Goal: Navigation & Orientation: Find specific page/section

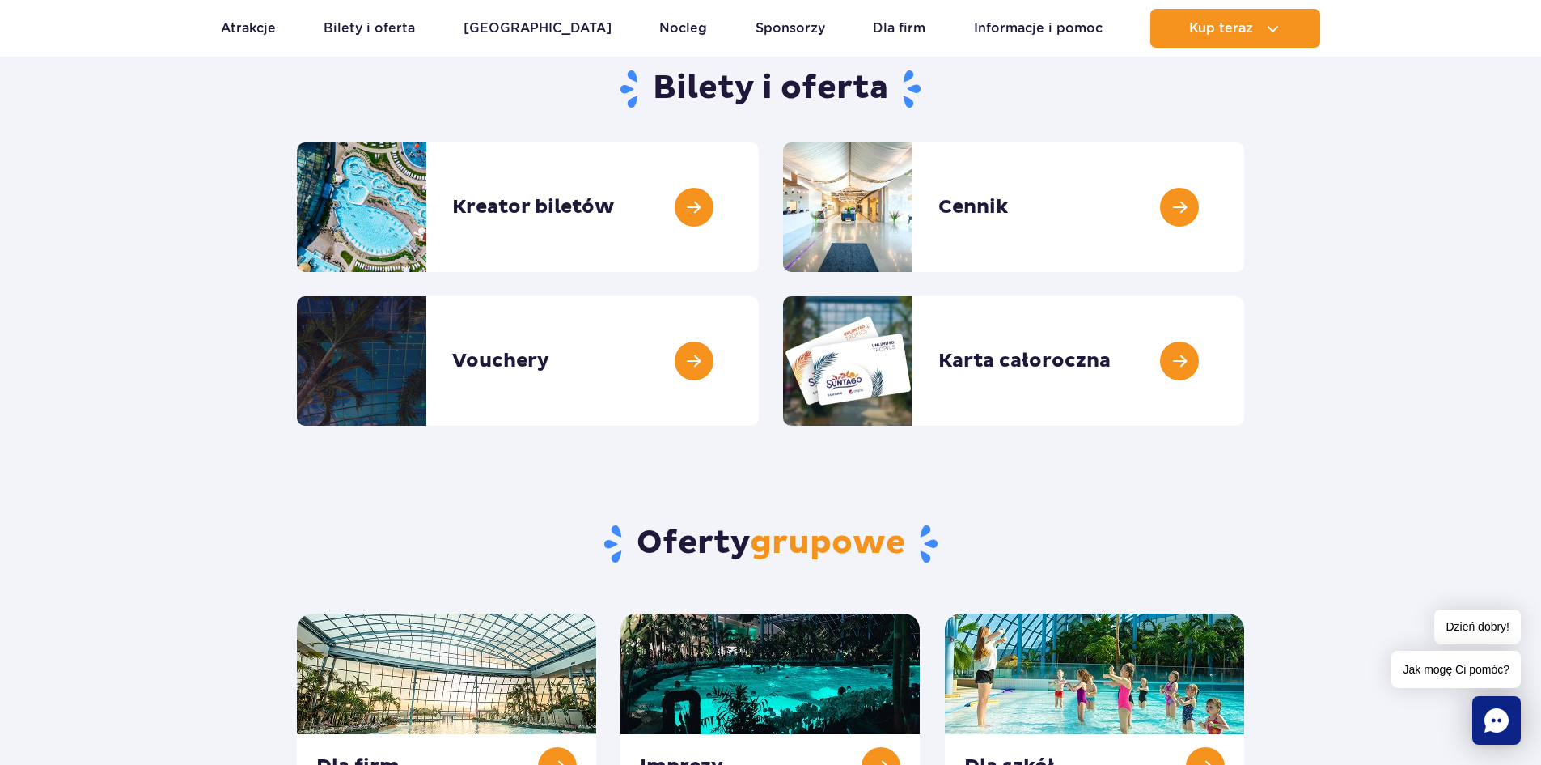
scroll to position [81, 0]
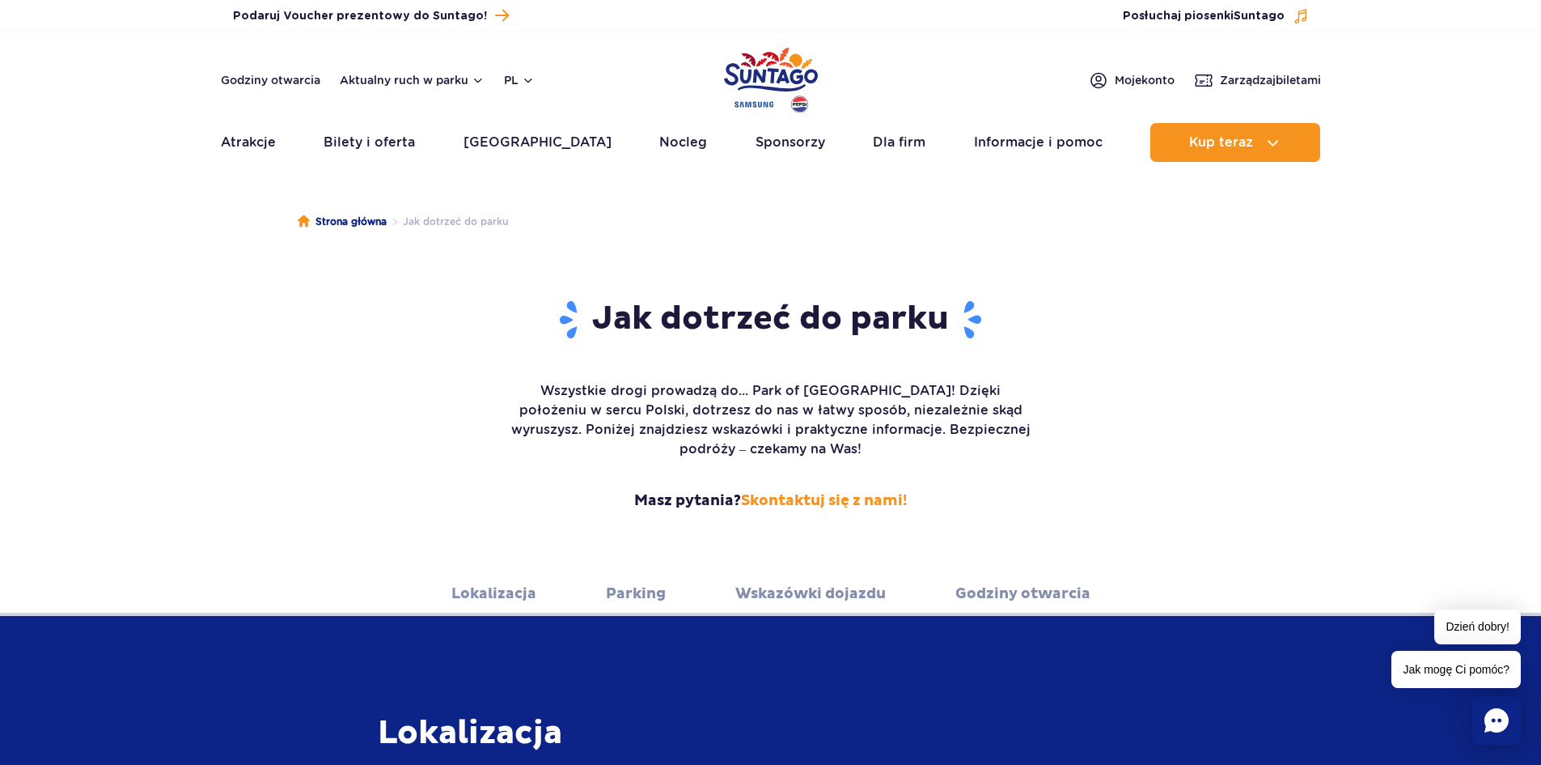
click at [629, 577] on link "Parking" at bounding box center [636, 593] width 60 height 44
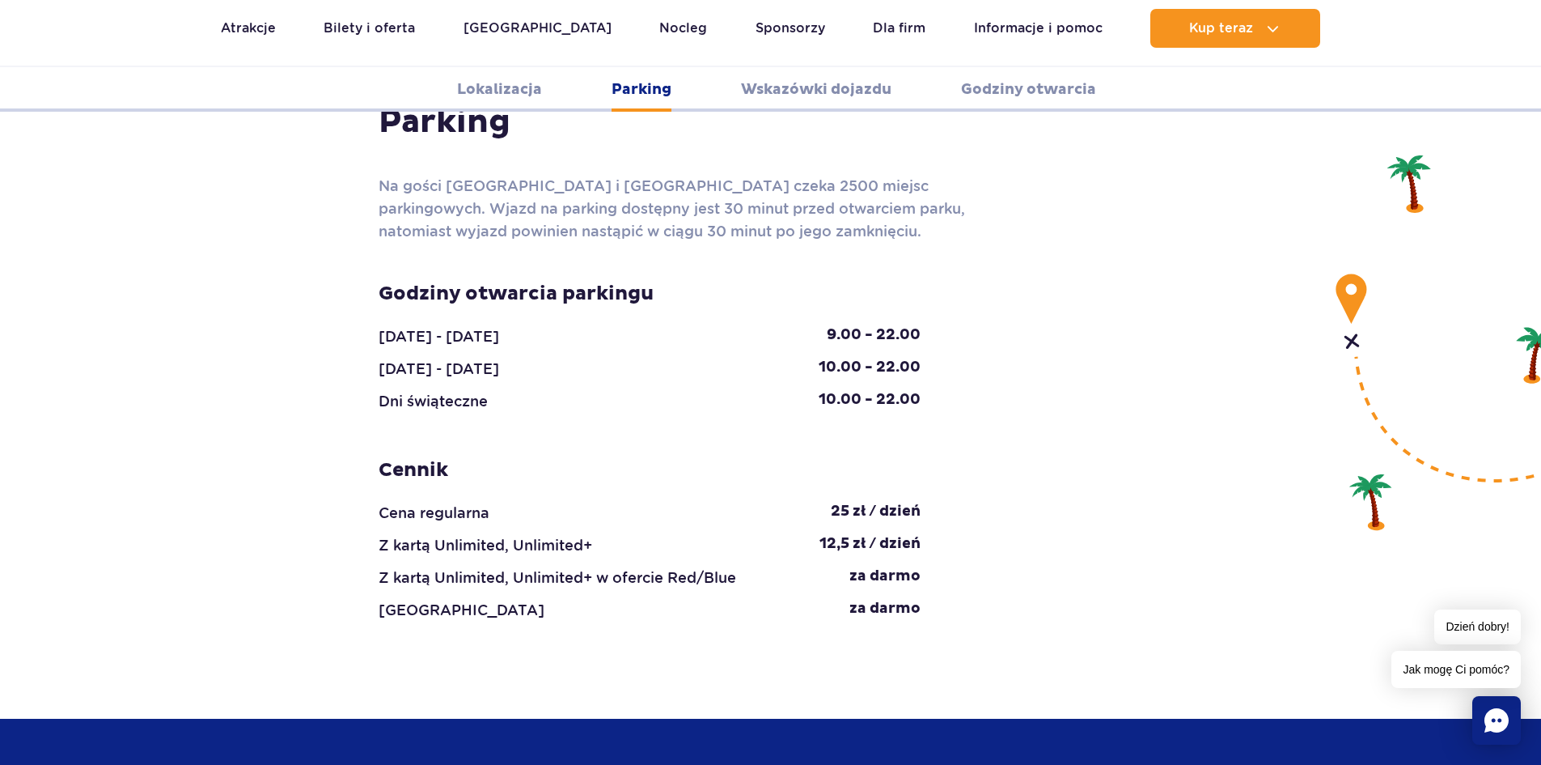
scroll to position [1441, 0]
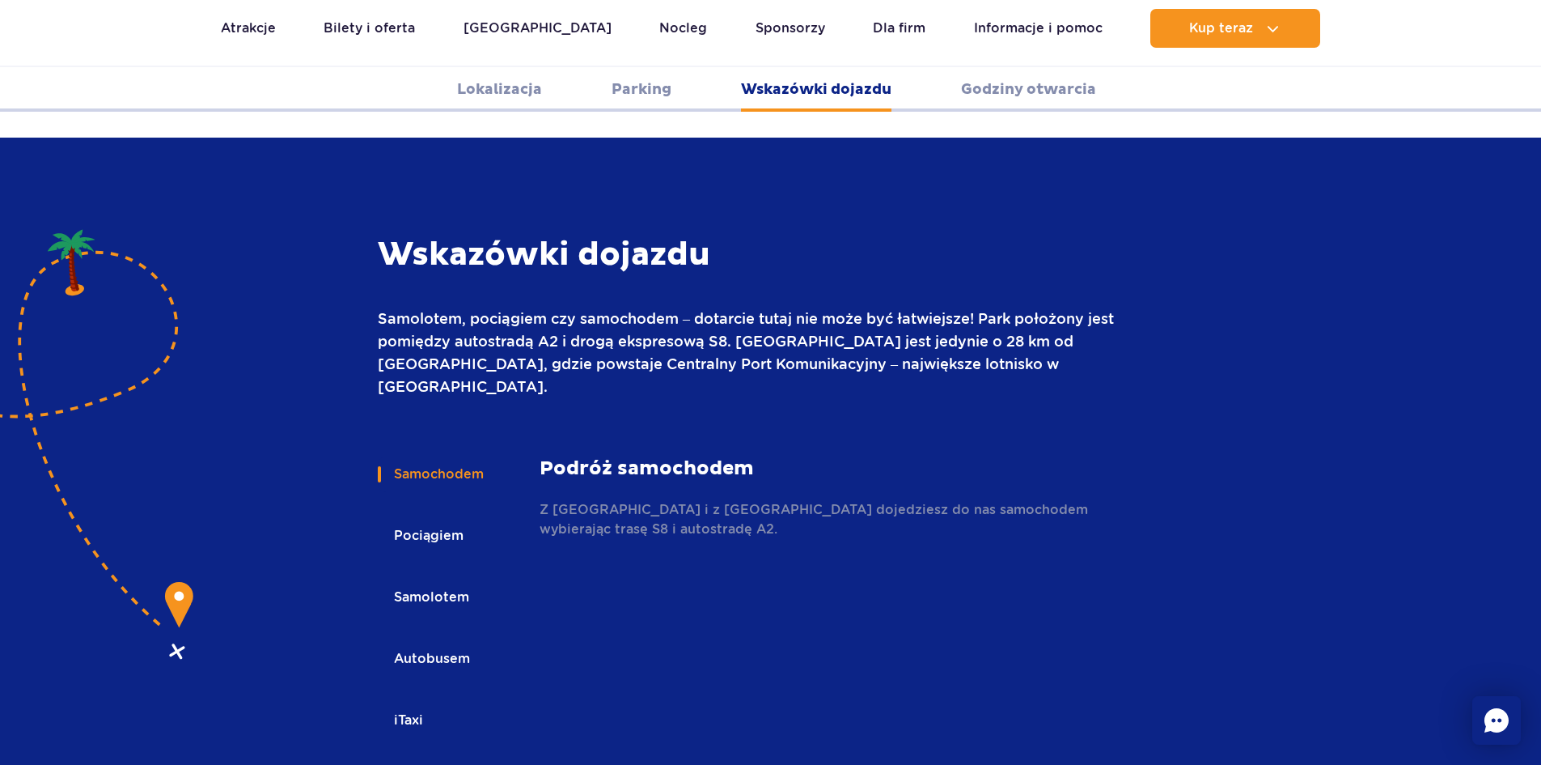
scroll to position [2114, 0]
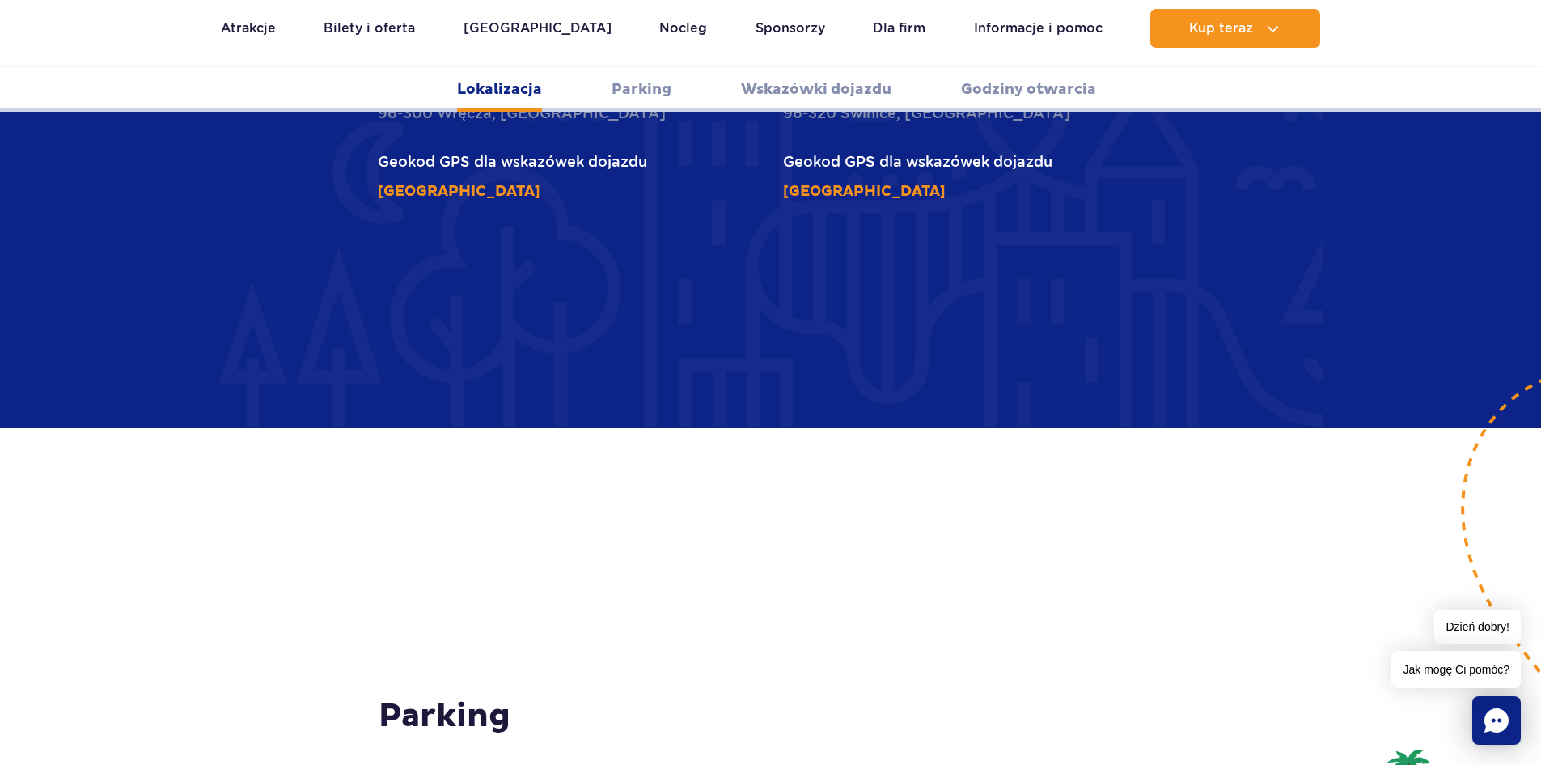
scroll to position [938, 0]
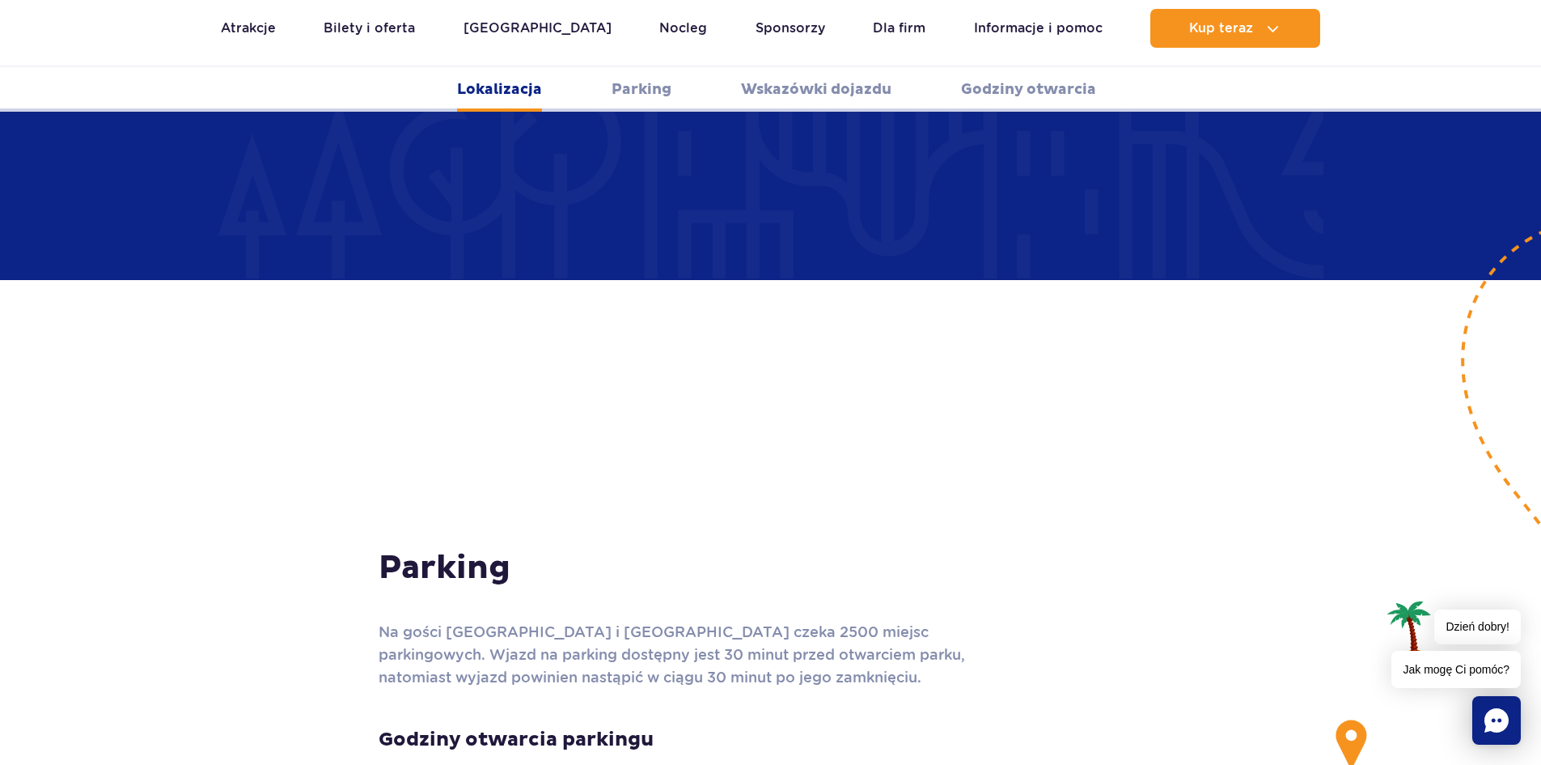
scroll to position [1181, 0]
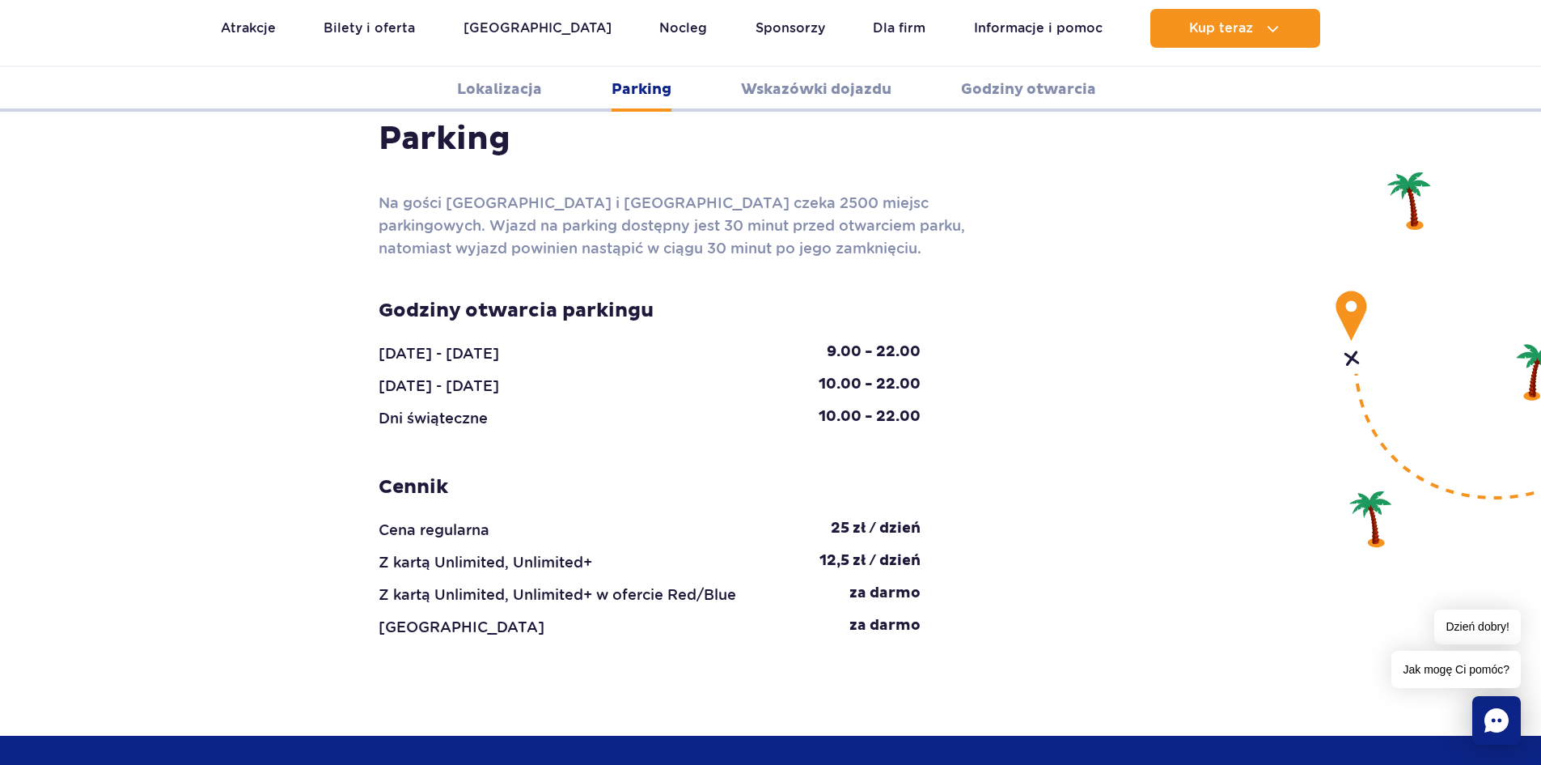
scroll to position [1572, 0]
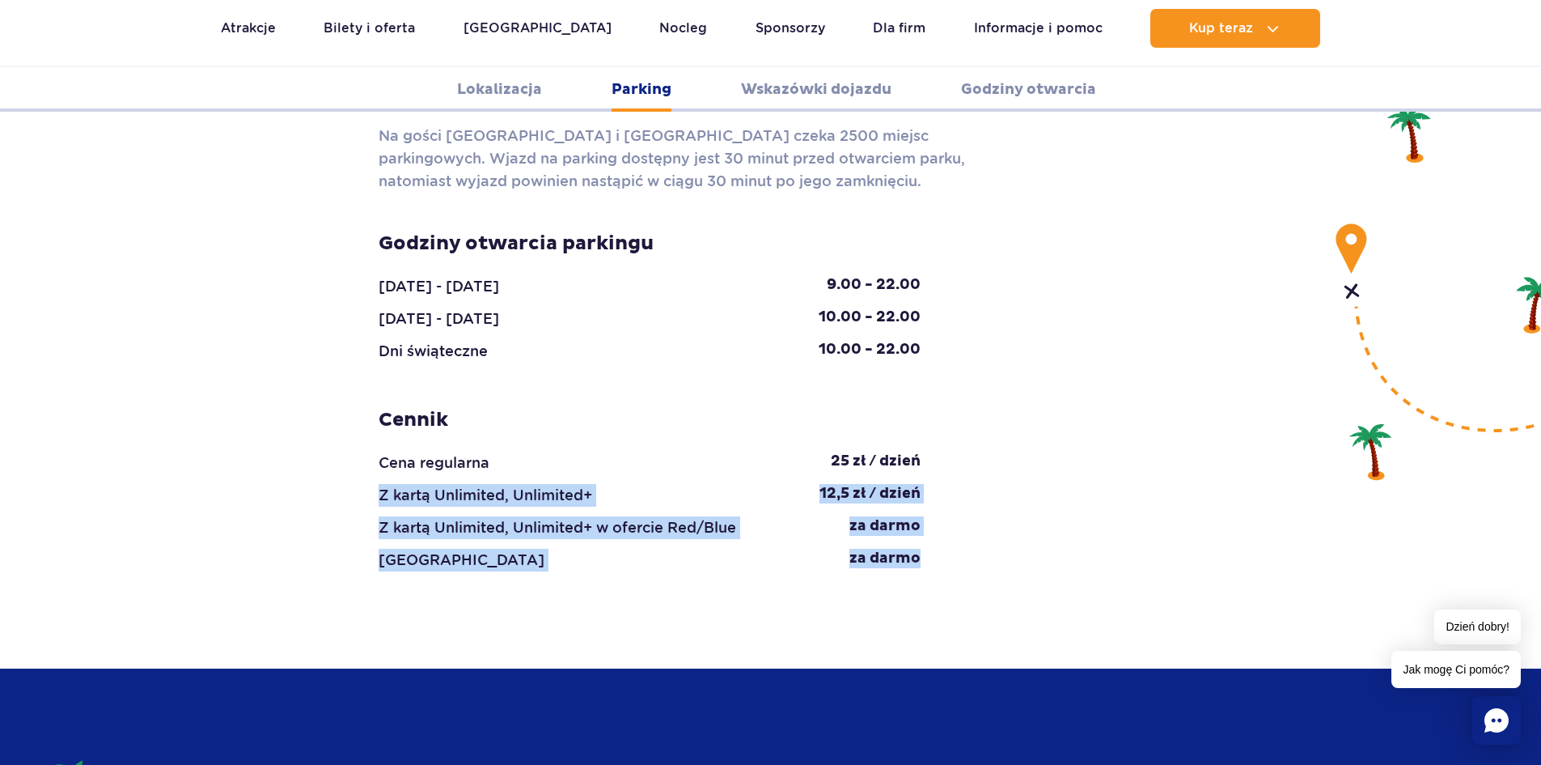
drag, startPoint x: 1434, startPoint y: 386, endPoint x: 998, endPoint y: 417, distance: 437.2
click at [998, 417] on section "Parking Na gości [GEOGRAPHIC_DATA] i [GEOGRAPHIC_DATA] czeka 2500 miejsc parkin…" at bounding box center [770, 327] width 1541 height 681
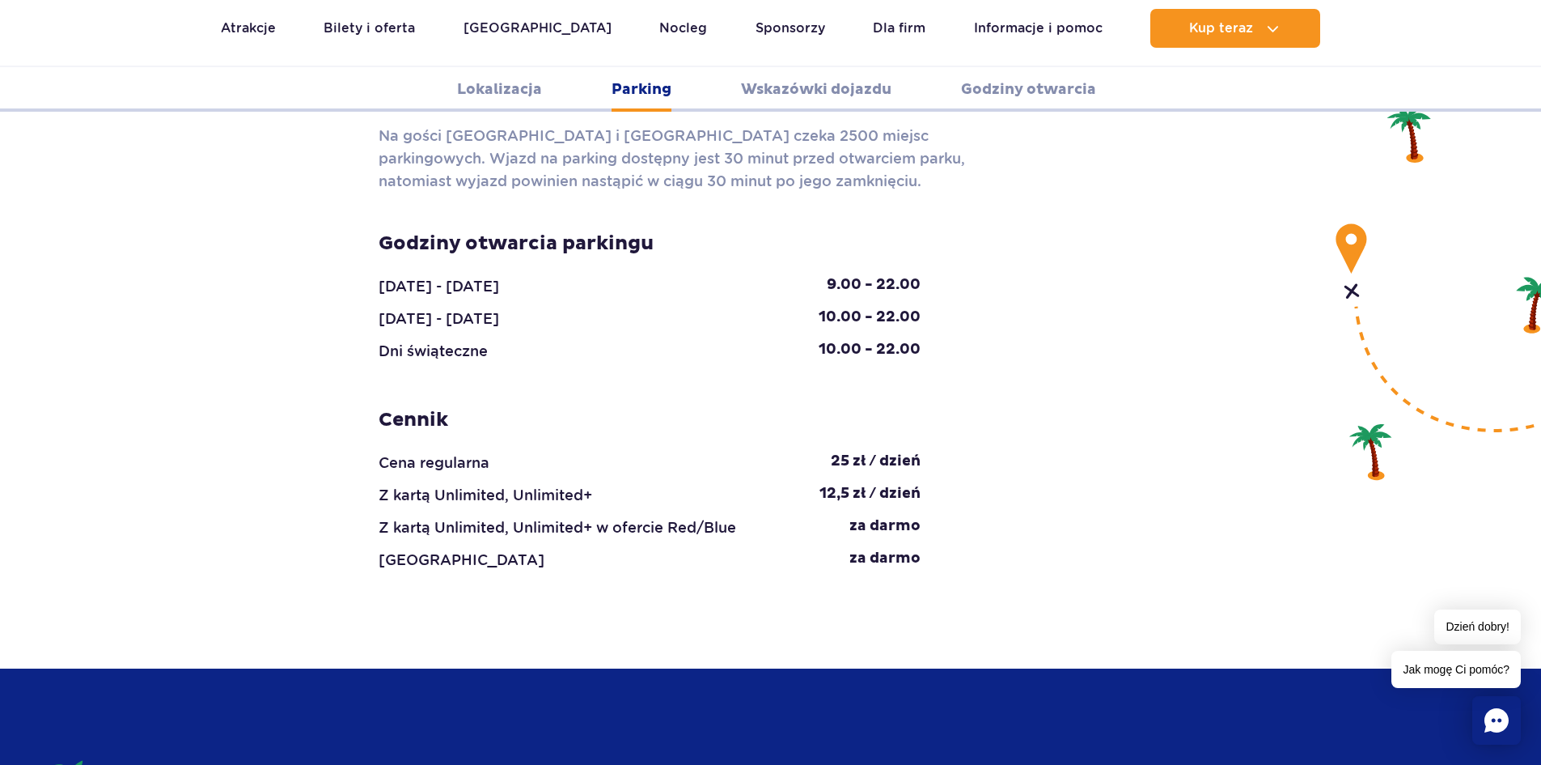
click at [1054, 400] on div "Parking Na gości [GEOGRAPHIC_DATA] i [GEOGRAPHIC_DATA] czeka 2500 miejsc parkin…" at bounding box center [771, 311] width 809 height 519
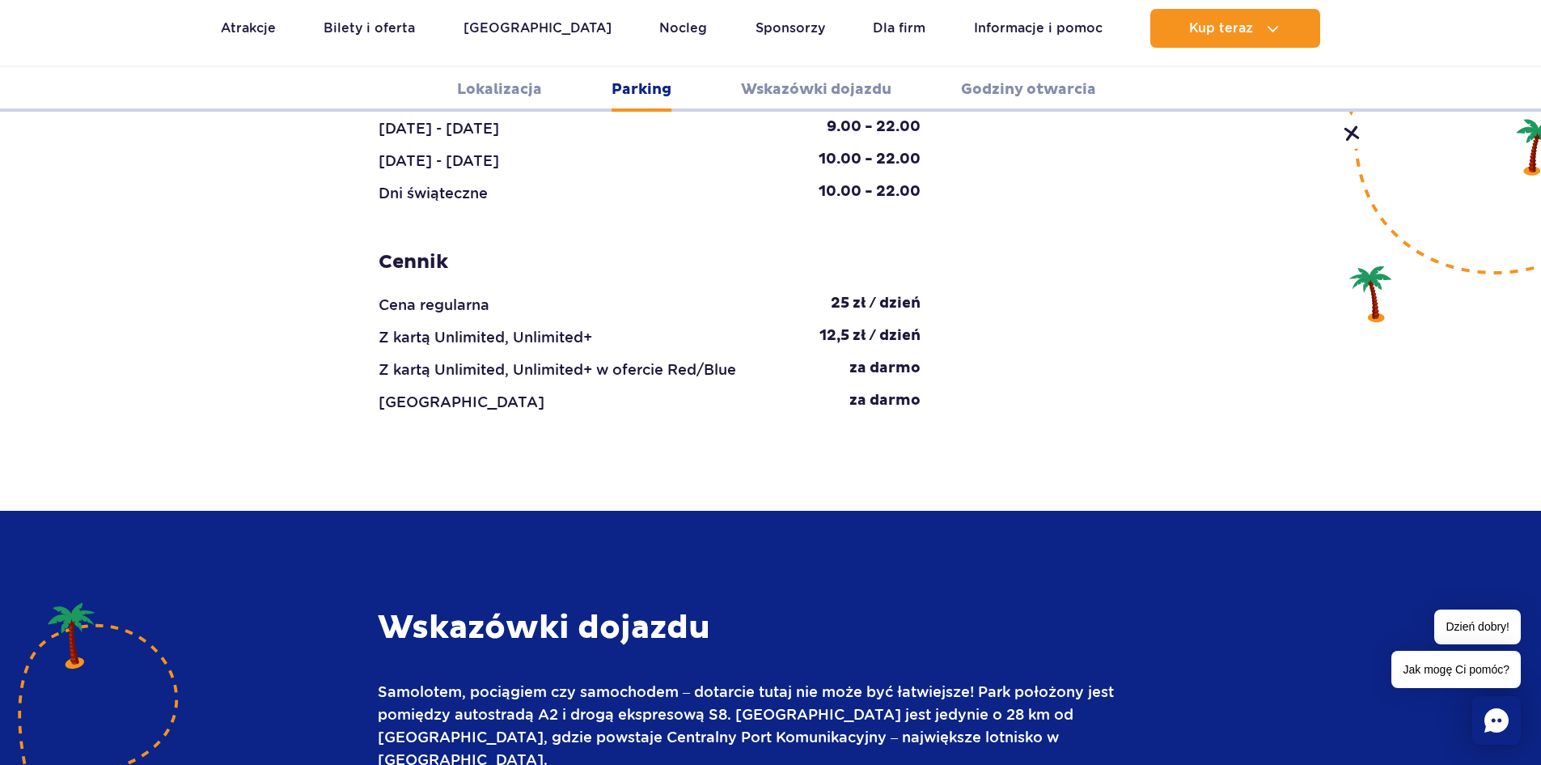
scroll to position [1896, 0]
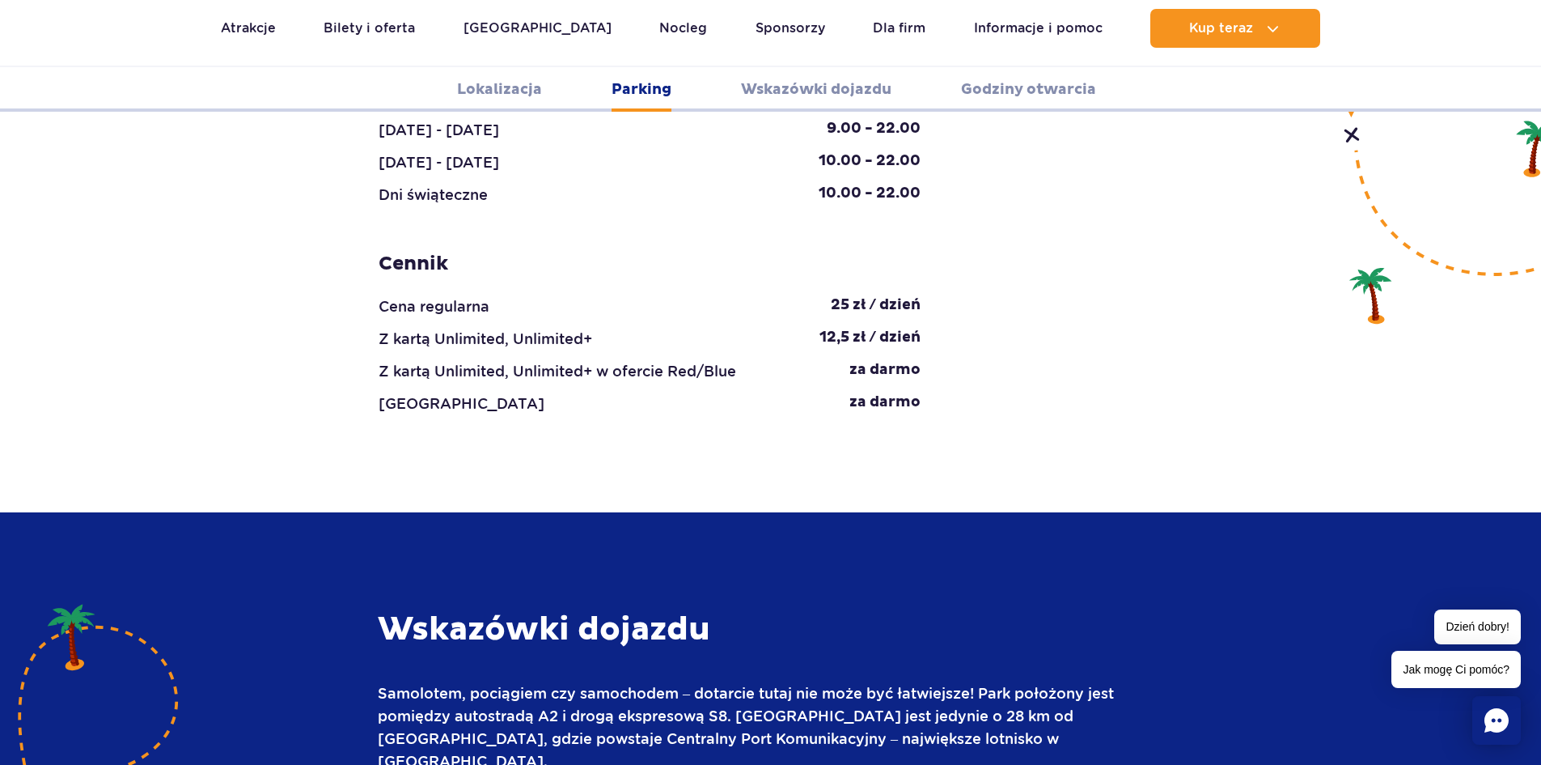
scroll to position [1248, 0]
